Goal: Navigation & Orientation: Find specific page/section

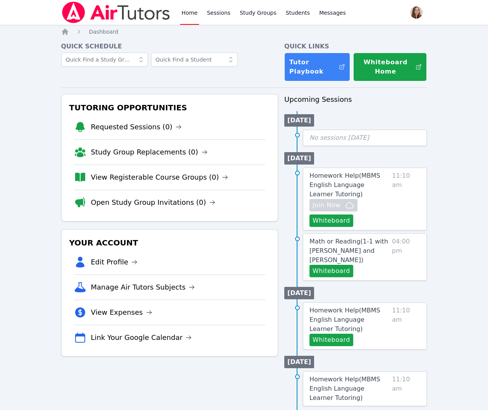
click at [186, 10] on link "Home" at bounding box center [189, 12] width 19 height 25
click at [215, 10] on link "Sessions" at bounding box center [218, 12] width 27 height 25
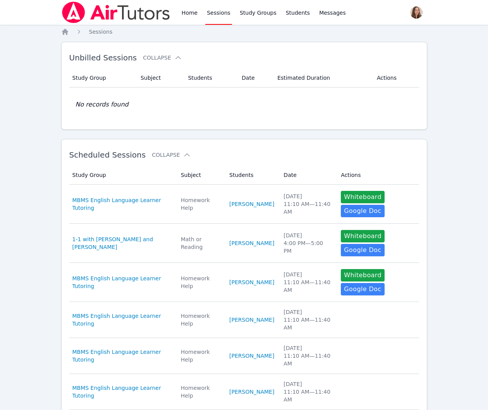
click at [214, 5] on link "Sessions" at bounding box center [218, 12] width 27 height 25
click at [199, 9] on div "Home Sessions Study Groups Students Messages" at bounding box center [263, 12] width 167 height 25
click at [191, 14] on link "Home" at bounding box center [189, 12] width 19 height 25
